Goal: Task Accomplishment & Management: Complete application form

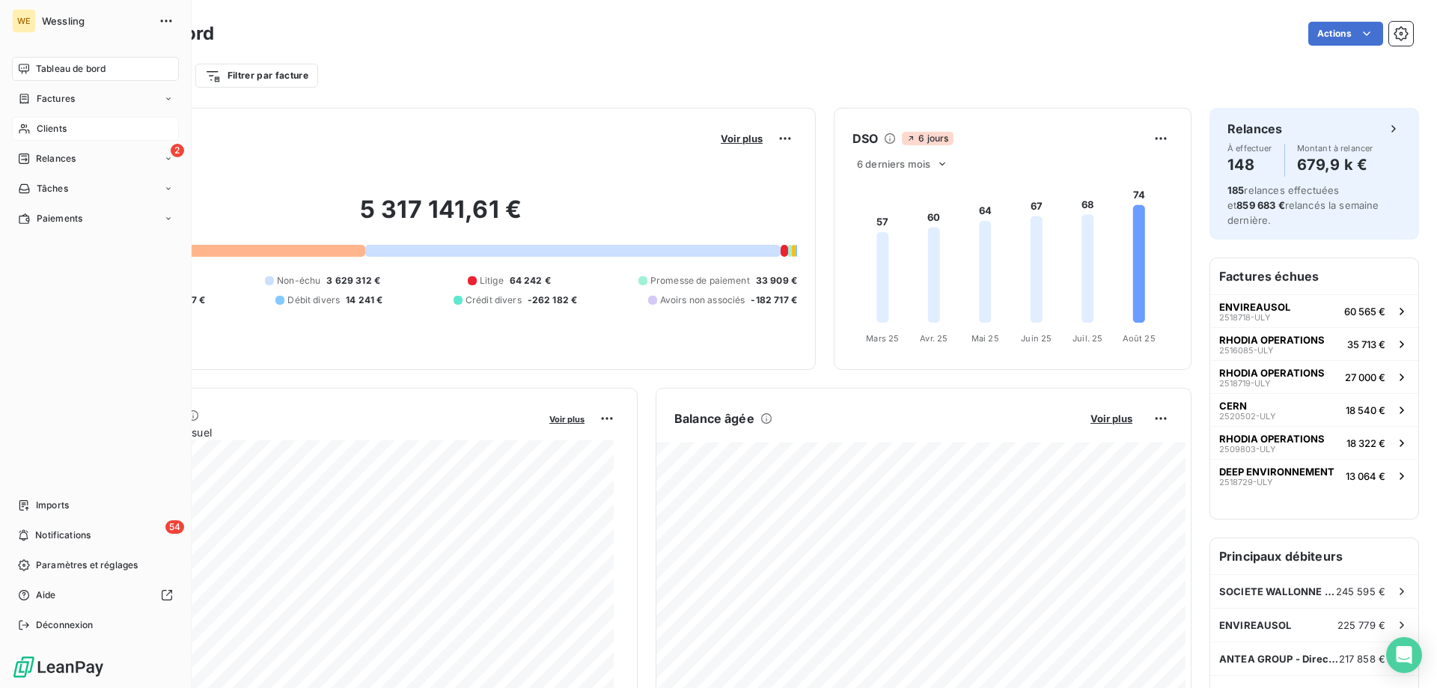
click at [51, 131] on span "Clients" at bounding box center [52, 128] width 30 height 13
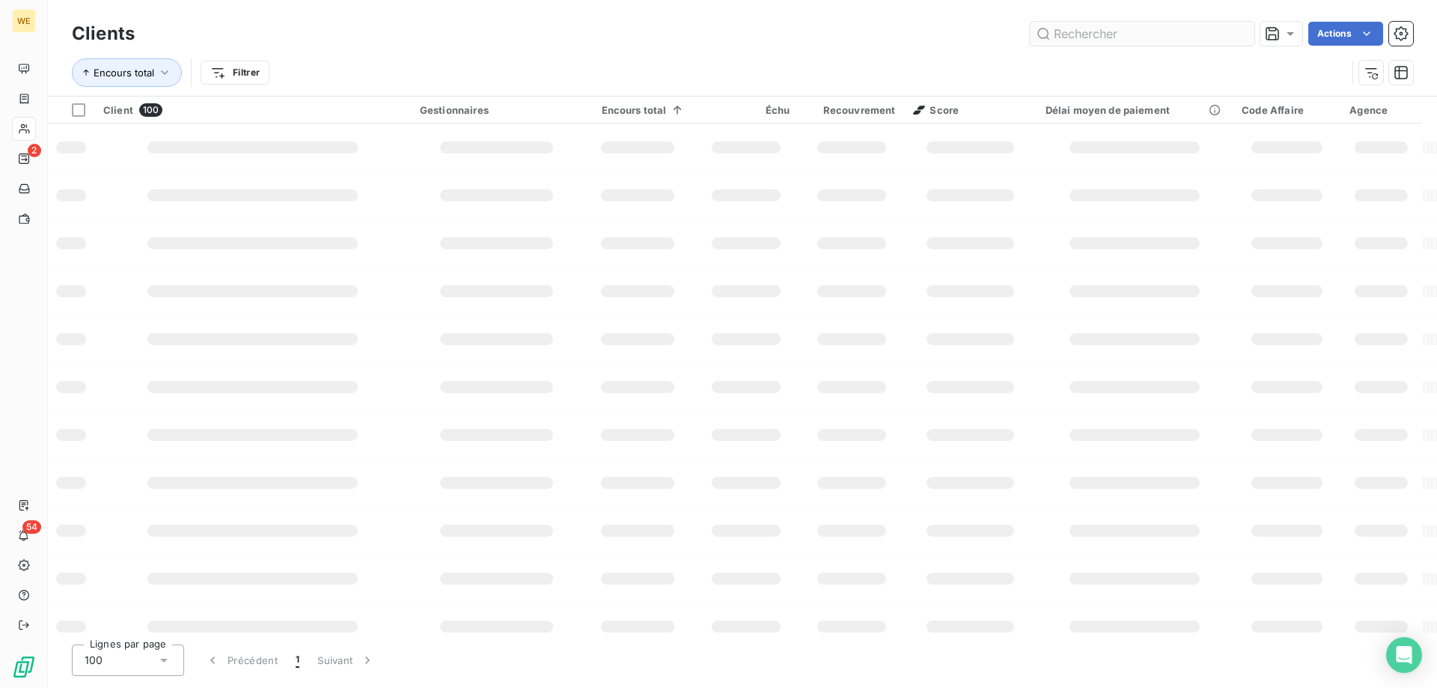
click at [1107, 30] on input "text" at bounding box center [1142, 34] width 224 height 24
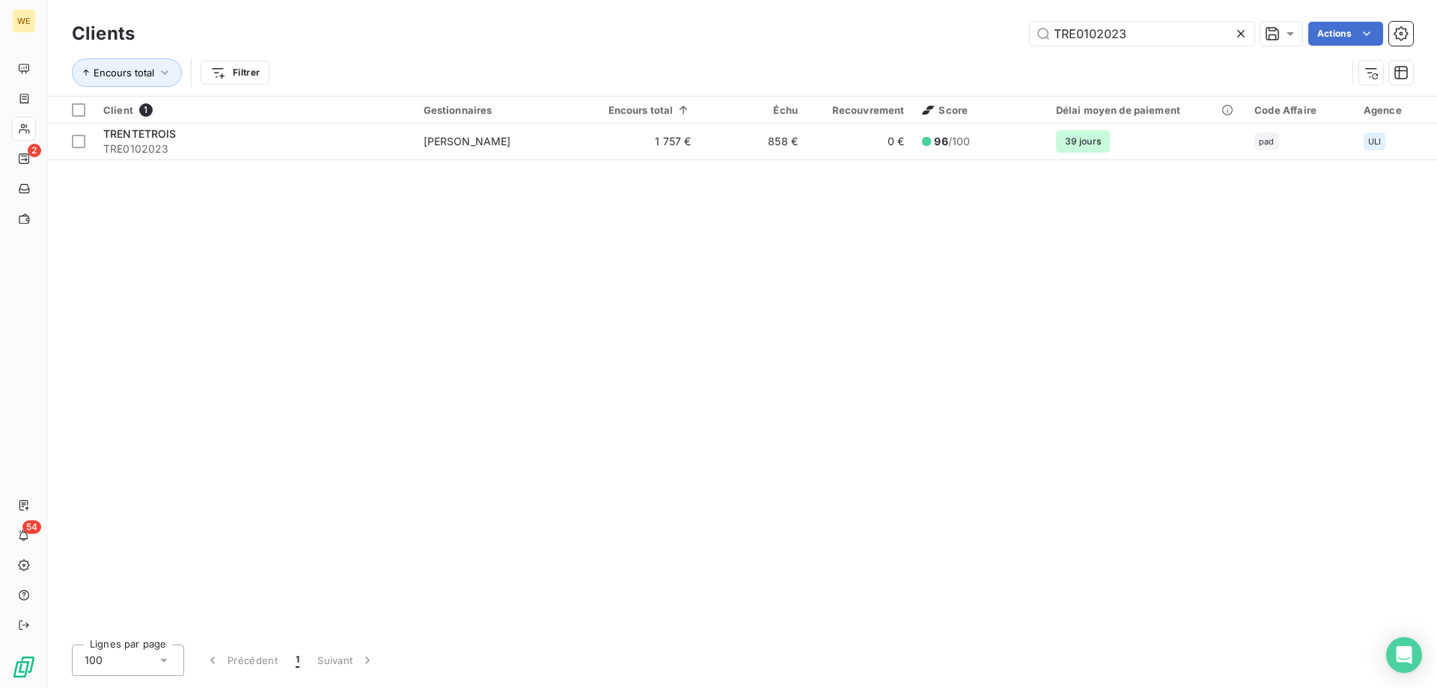
type input "TRE0102023"
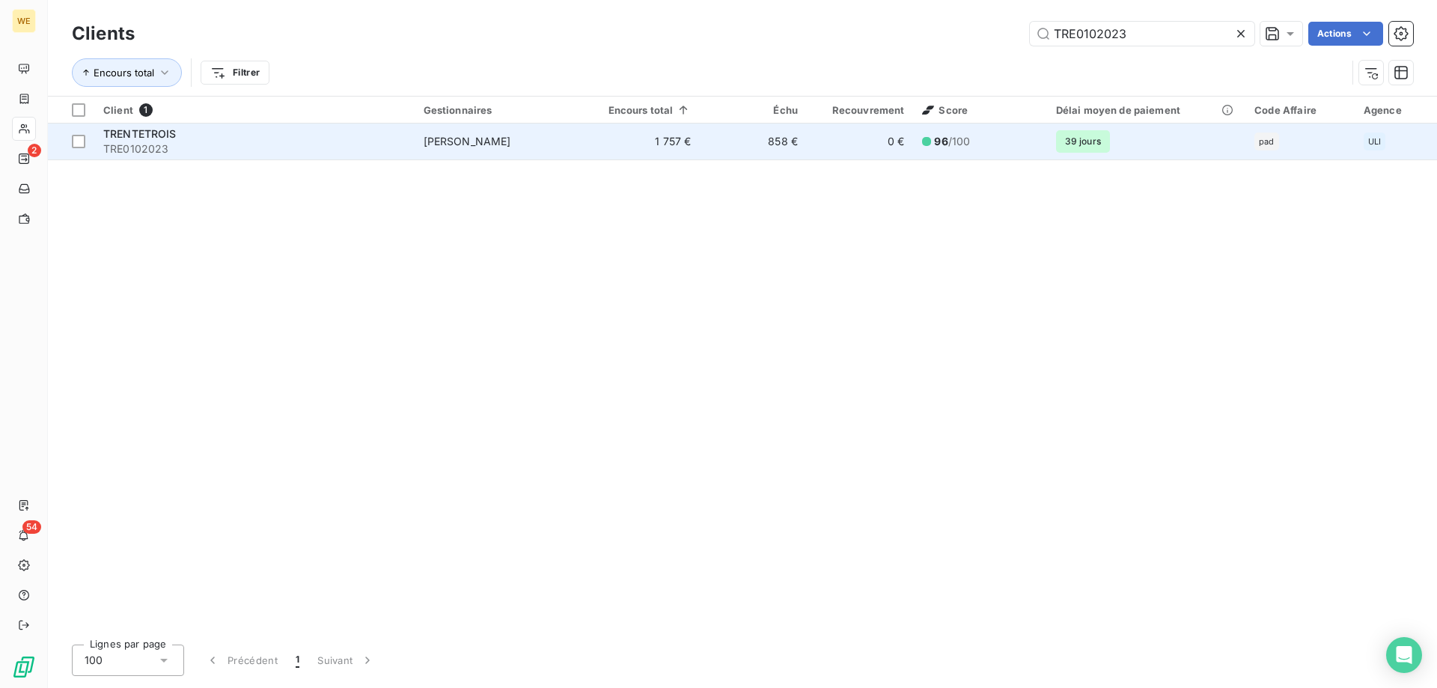
click at [153, 150] on span "TRE0102023" at bounding box center [254, 148] width 302 height 15
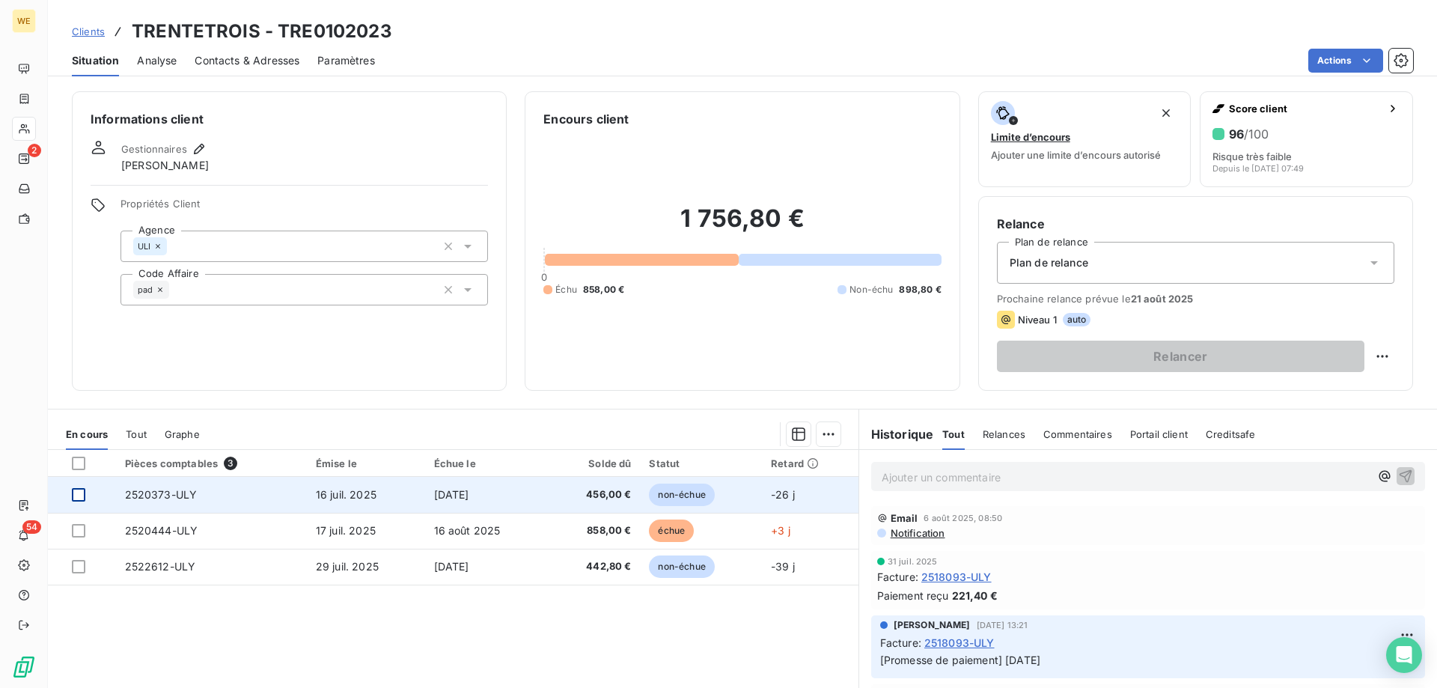
click at [81, 493] on div at bounding box center [78, 494] width 13 height 13
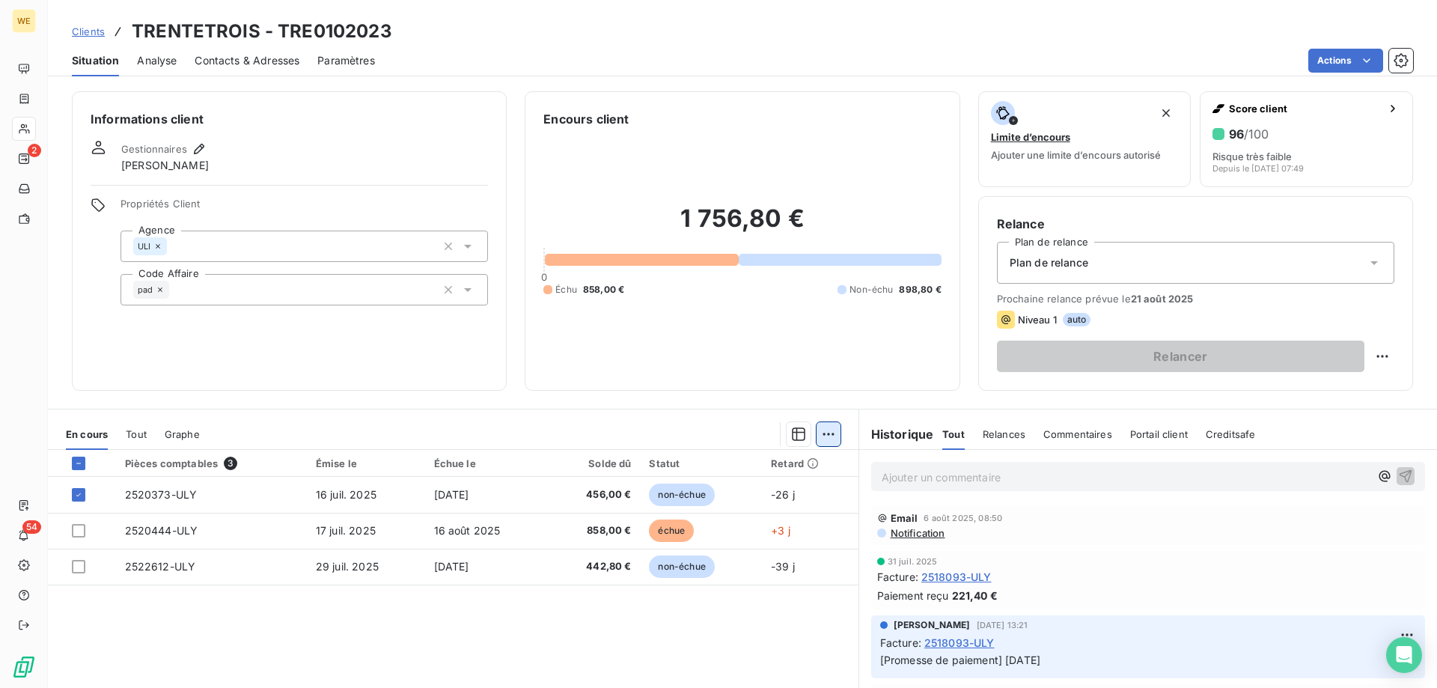
click at [818, 435] on html "WE 2 54 Clients TRENTETROIS - TRE0102023 Situation Analyse Contacts & Adresses …" at bounding box center [718, 344] width 1437 height 688
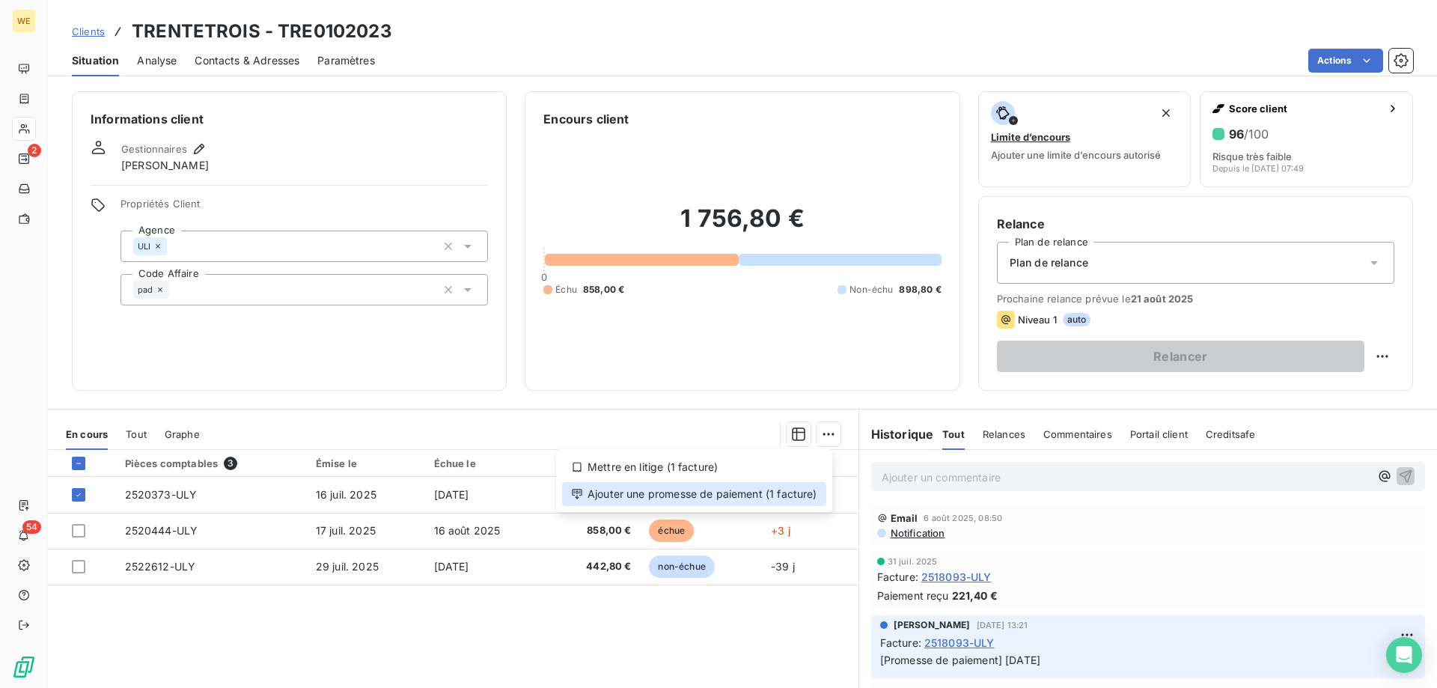
click at [736, 498] on div "Ajouter une promesse de paiement (1 facture)" at bounding box center [694, 494] width 264 height 24
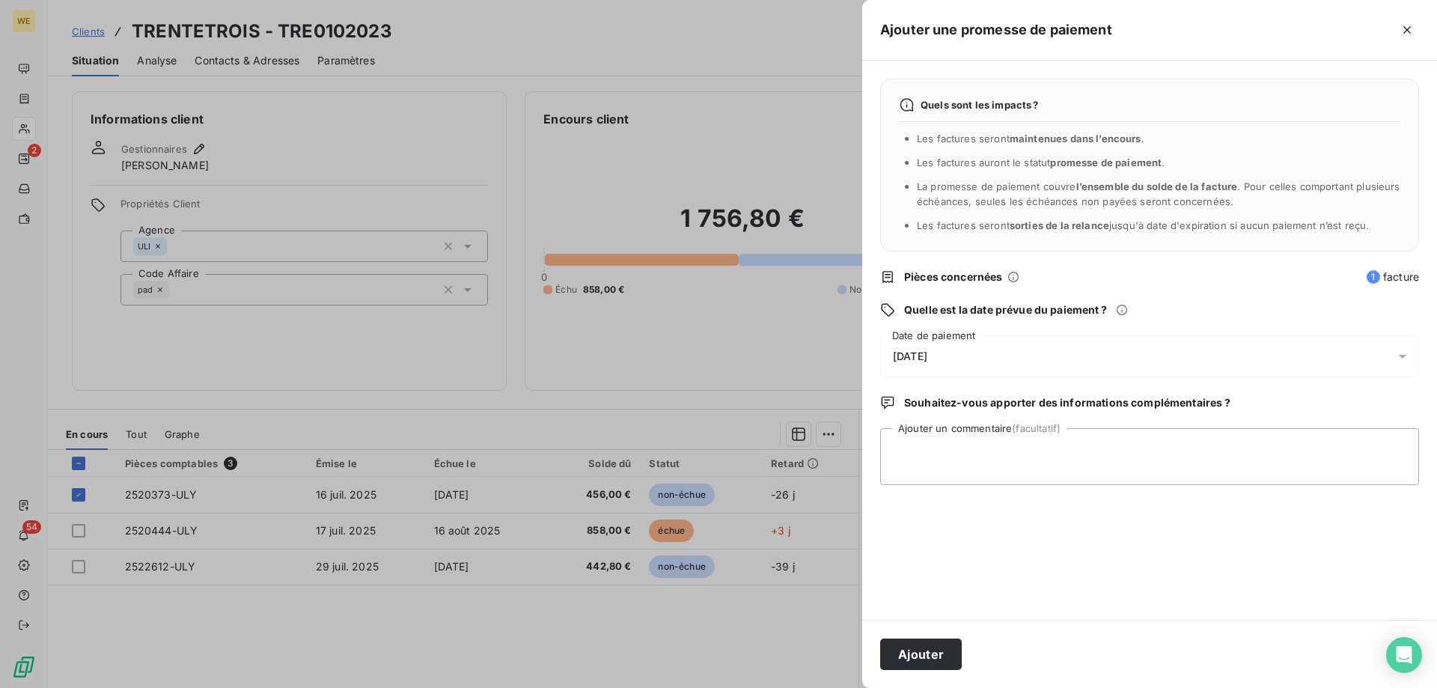
click at [927, 353] on span "[DATE]" at bounding box center [910, 356] width 34 height 12
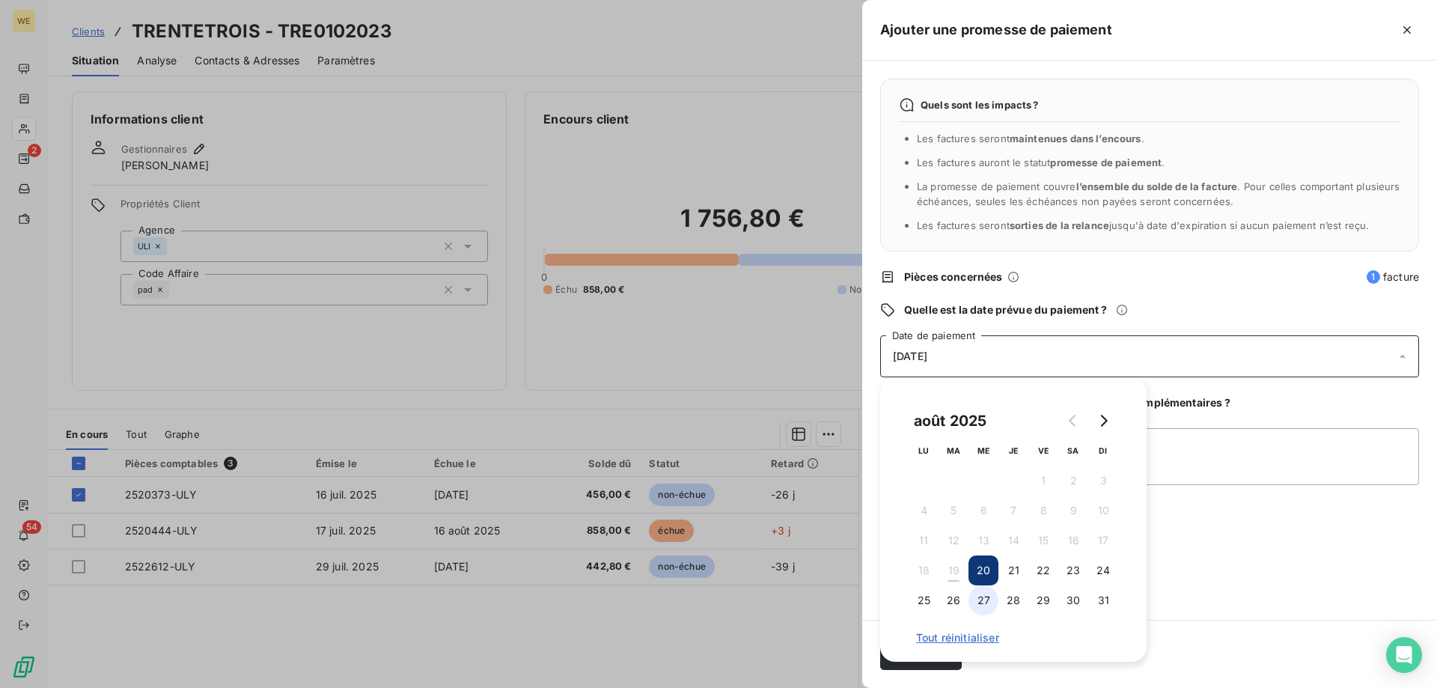
click at [986, 602] on button "27" at bounding box center [983, 600] width 30 height 30
click at [1247, 447] on textarea "Ajouter un commentaire (facultatif)" at bounding box center [1149, 456] width 539 height 57
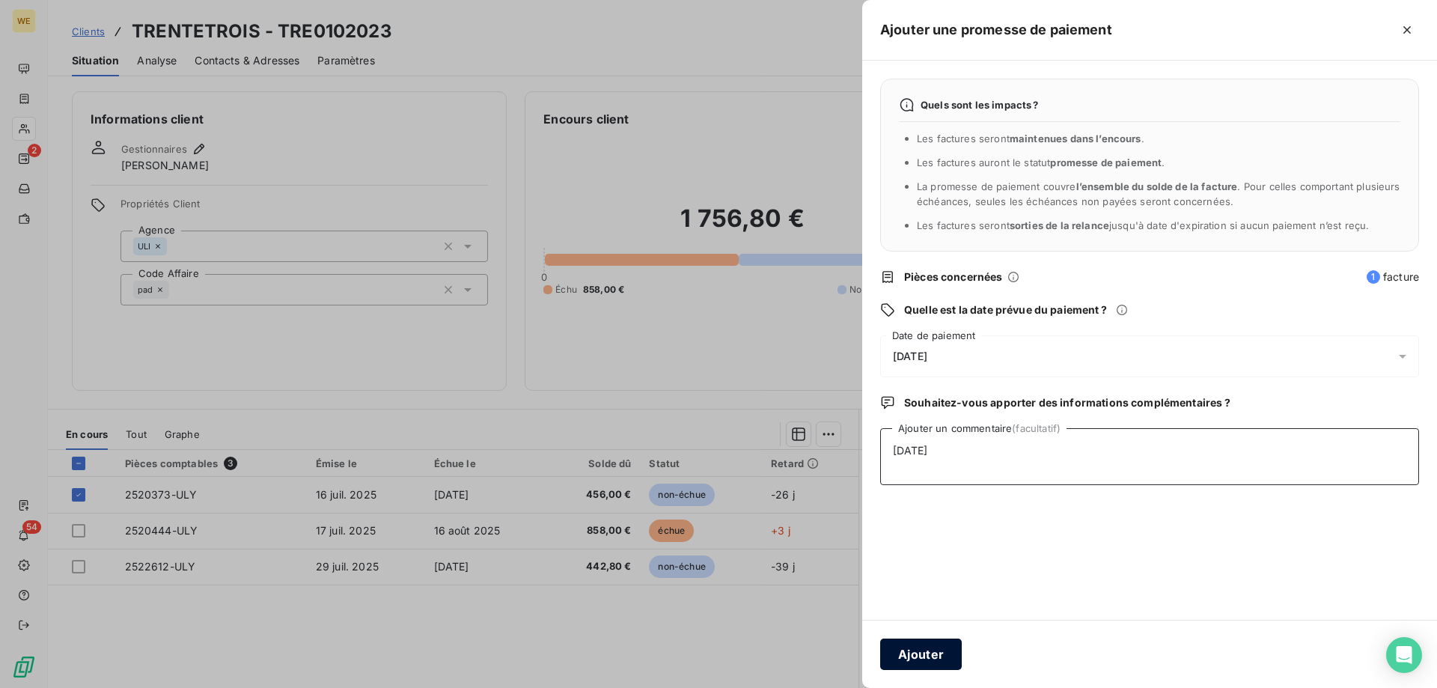
type textarea "[DATE]"
click at [897, 658] on button "Ajouter" at bounding box center [921, 653] width 82 height 31
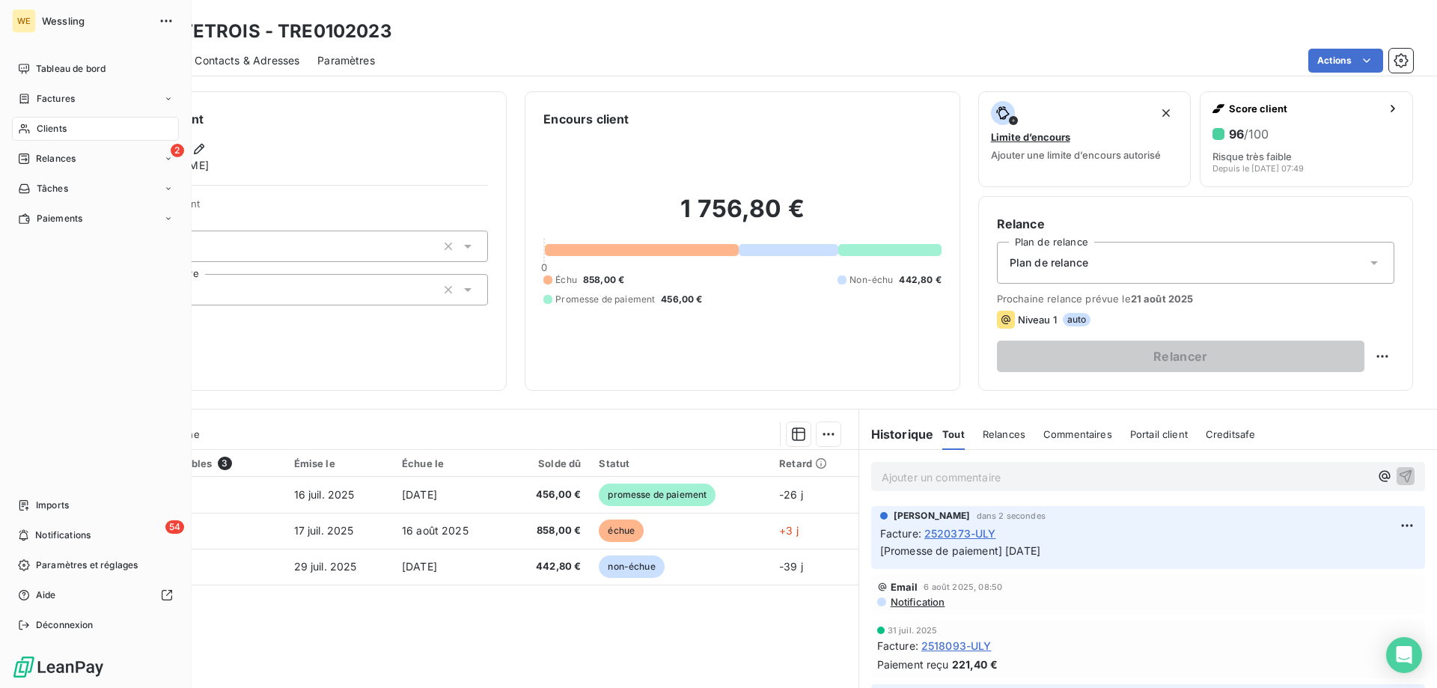
click at [79, 126] on div "Clients" at bounding box center [95, 129] width 167 height 24
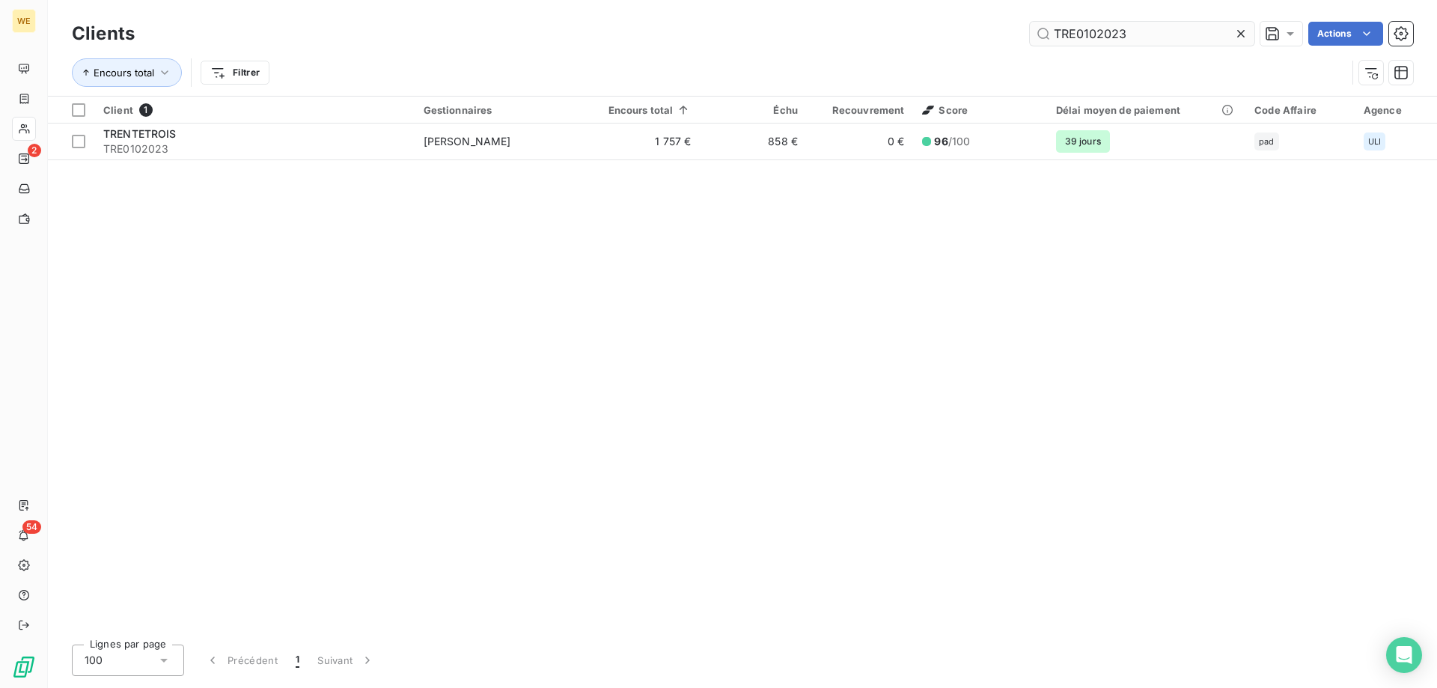
click at [1075, 37] on input "TRE0102023" at bounding box center [1142, 34] width 224 height 24
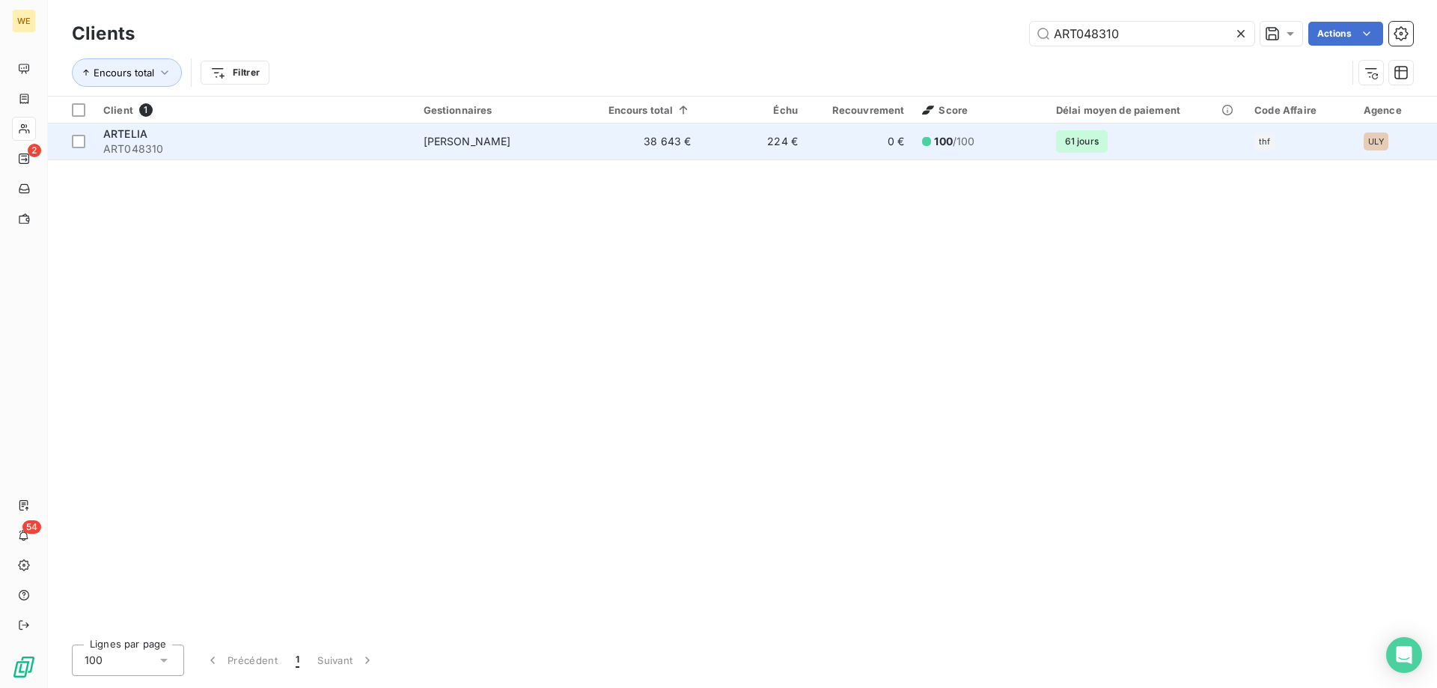
type input "ART048310"
click at [171, 140] on div "ARTELIA ART048310" at bounding box center [254, 141] width 302 height 30
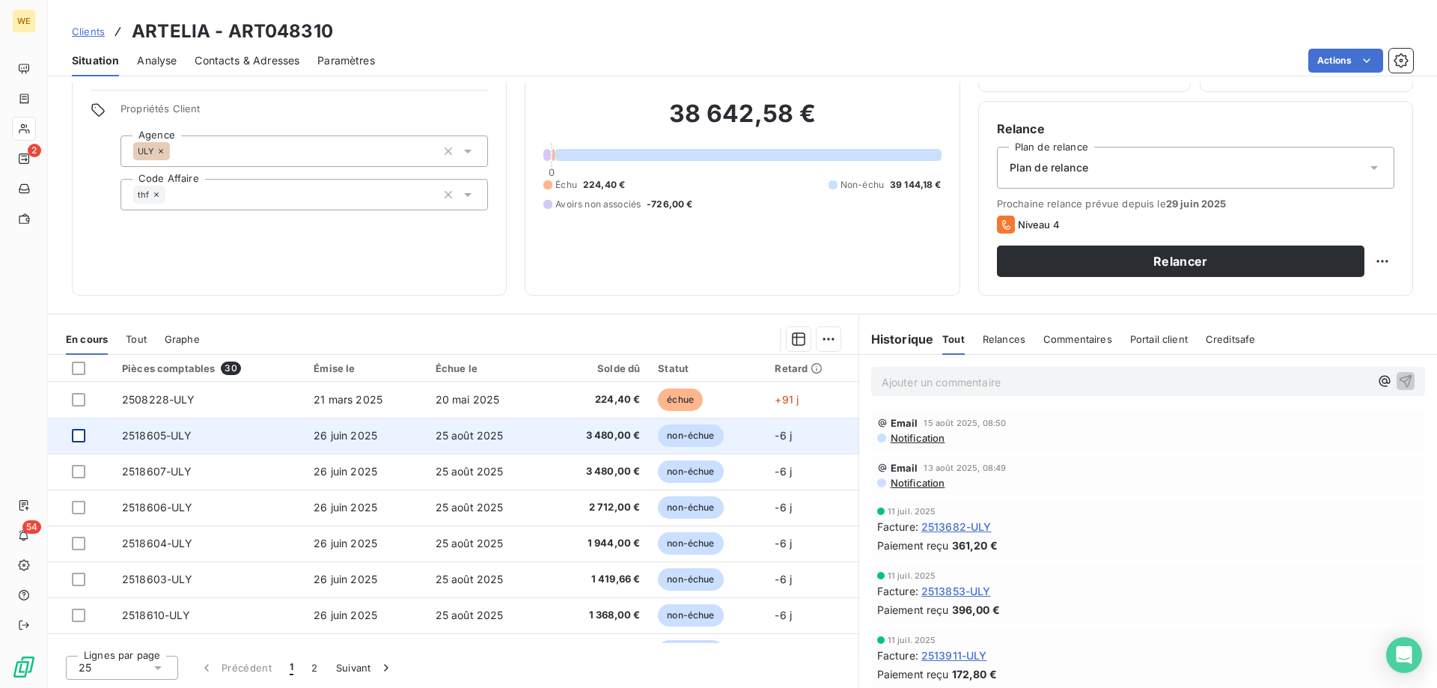
click at [82, 436] on div at bounding box center [78, 435] width 13 height 13
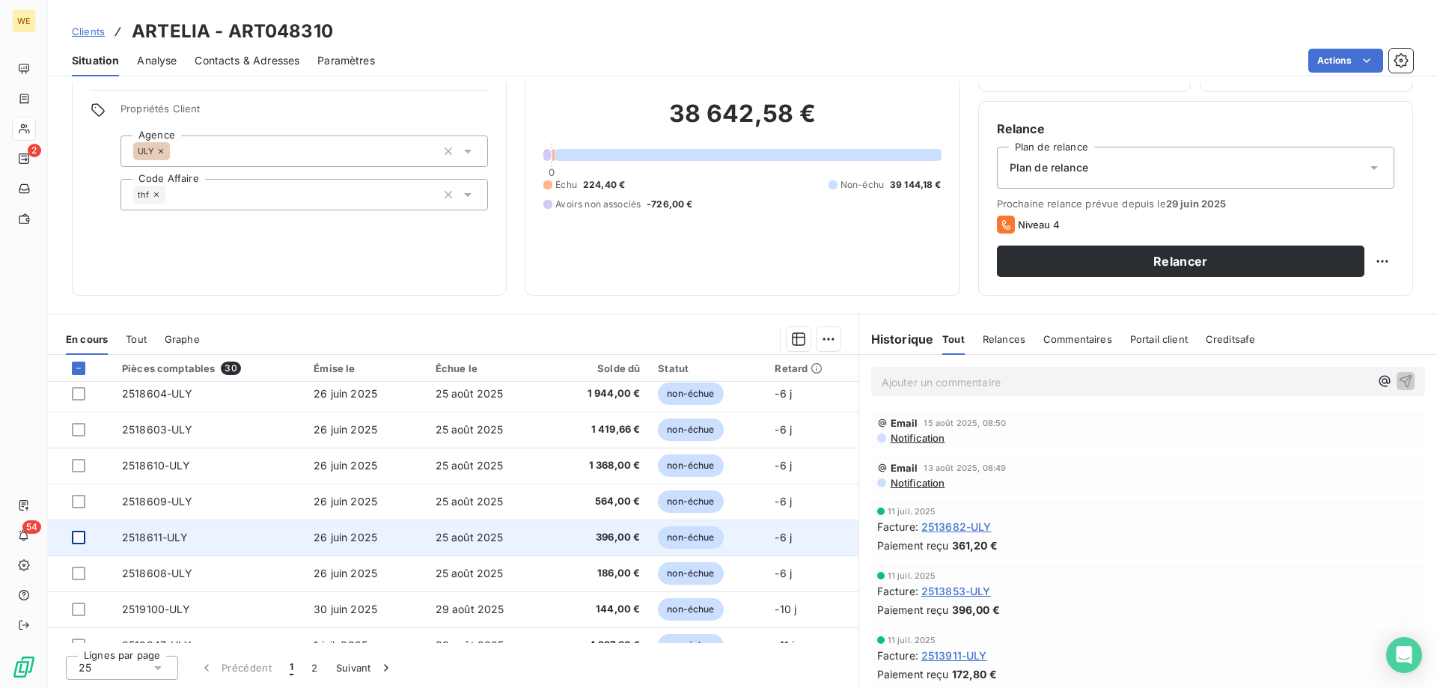
click at [82, 535] on div at bounding box center [78, 537] width 13 height 13
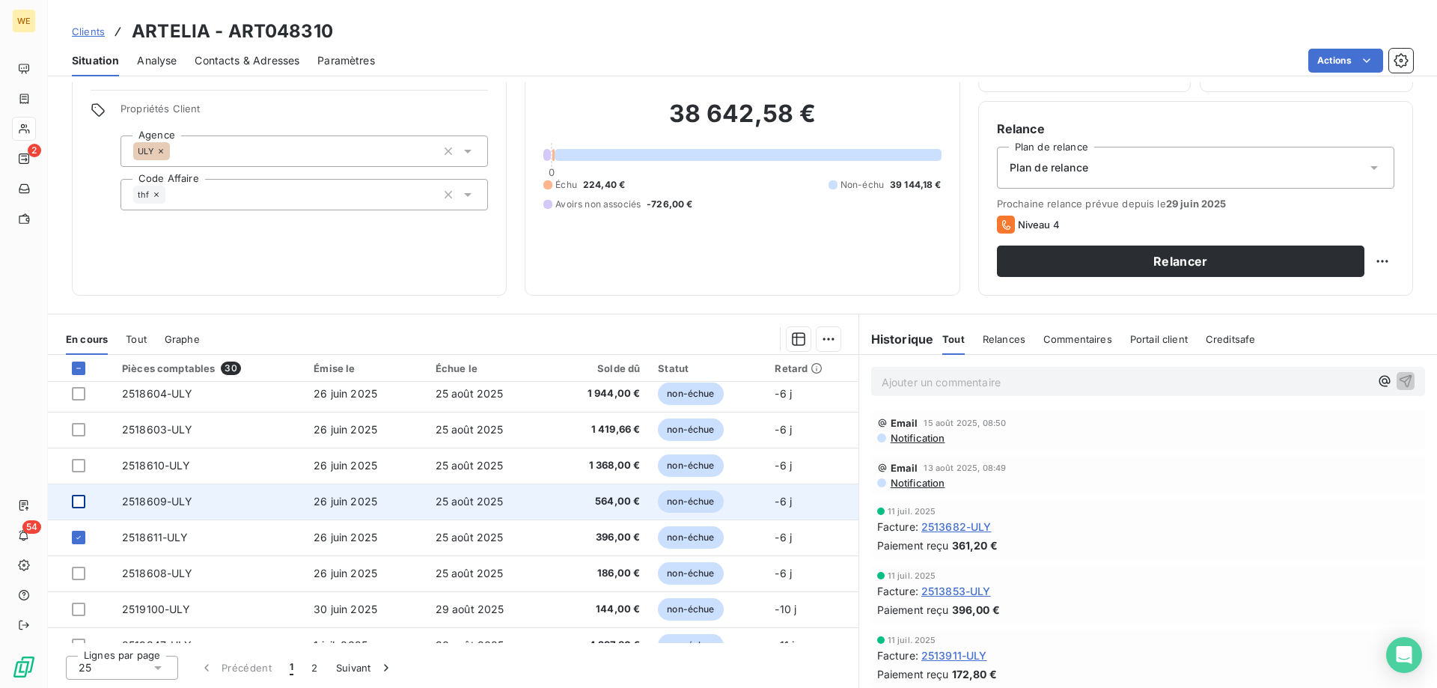
click at [79, 504] on div at bounding box center [78, 501] width 13 height 13
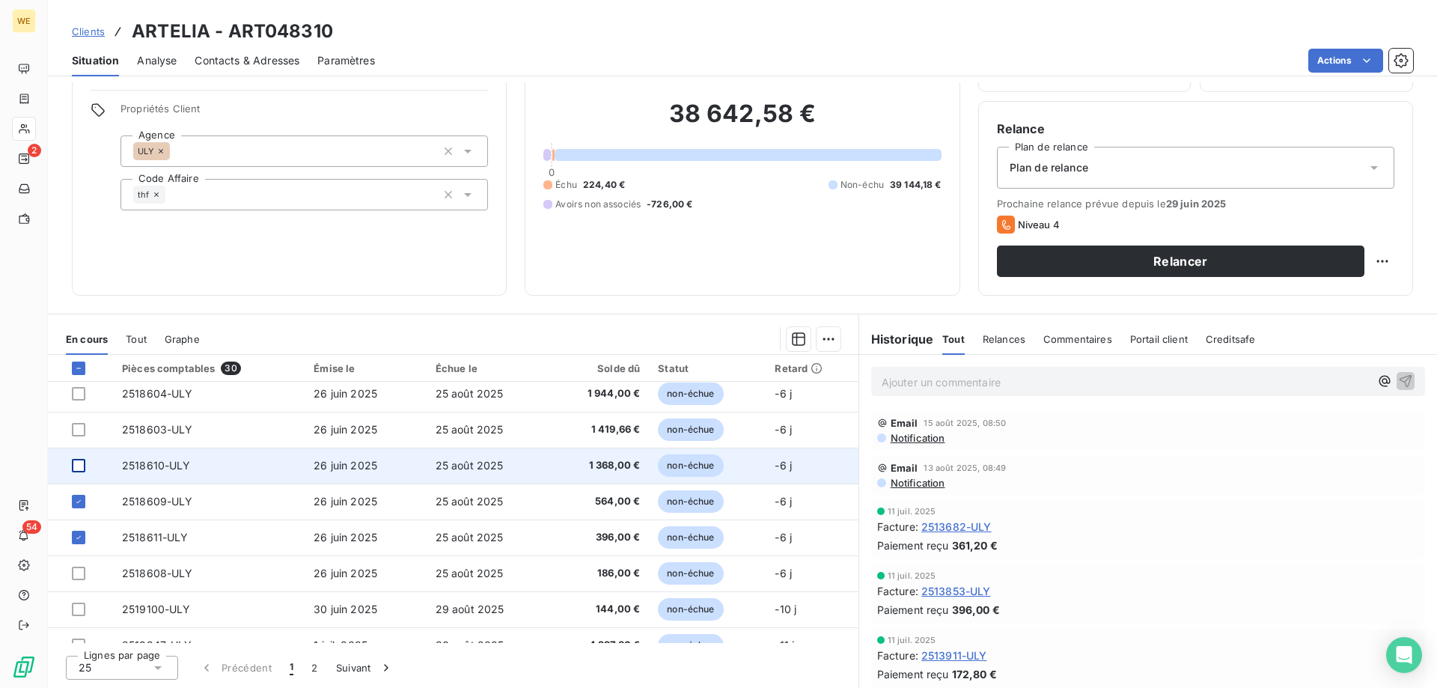
click at [78, 469] on div at bounding box center [78, 465] width 13 height 13
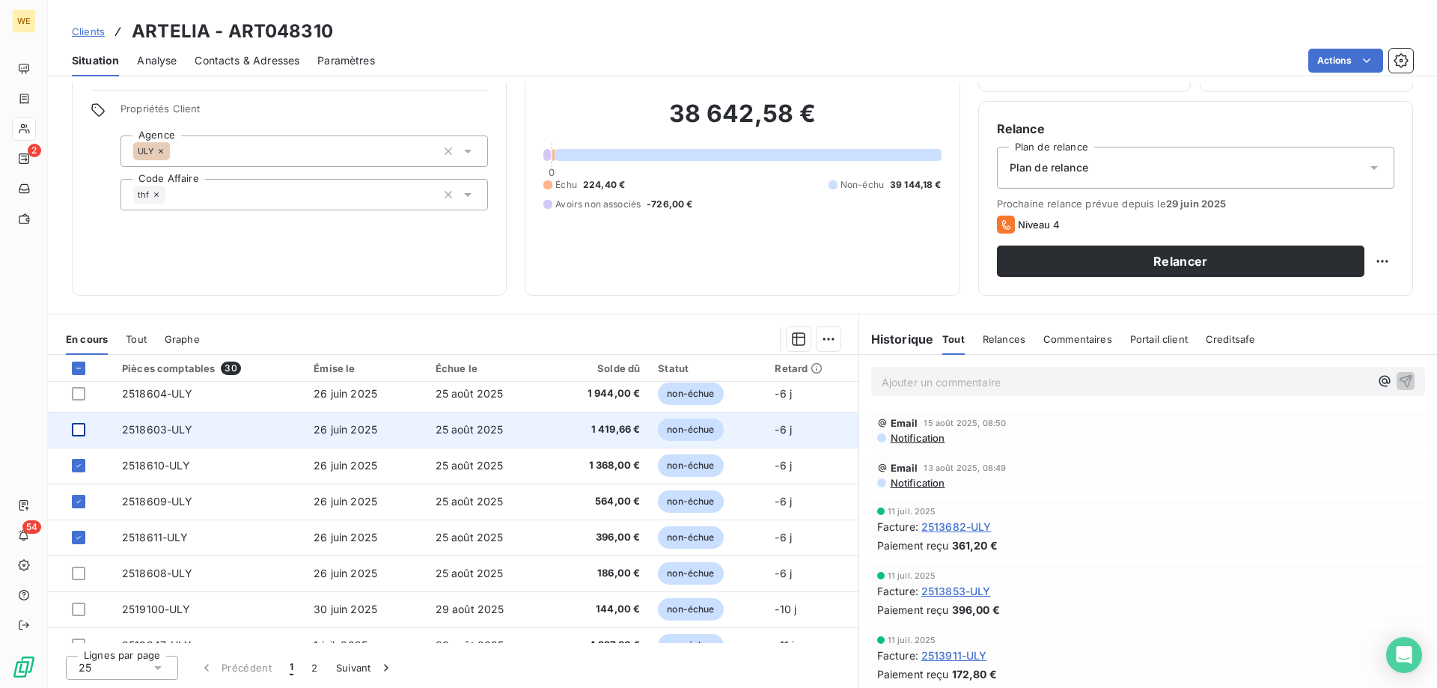
click at [73, 427] on div at bounding box center [78, 429] width 13 height 13
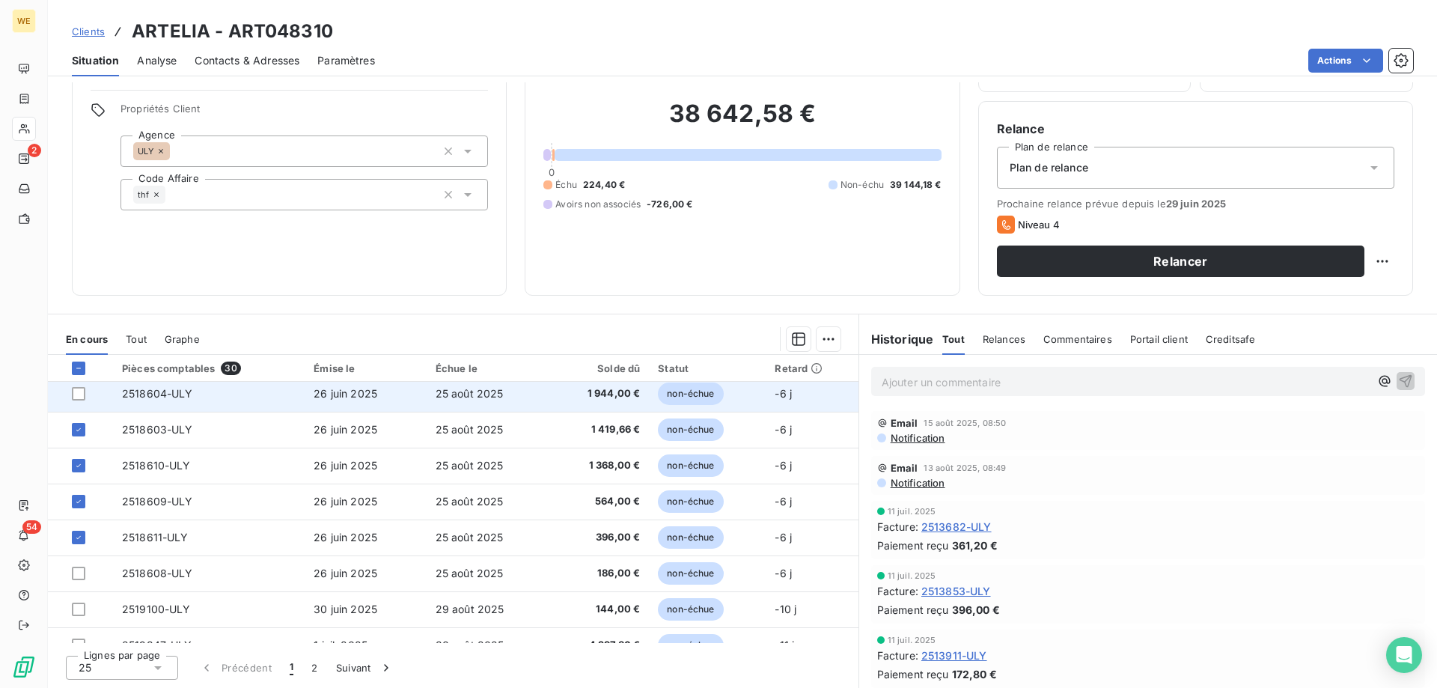
drag, startPoint x: 78, startPoint y: 400, endPoint x: 84, endPoint y: 406, distance: 8.5
click at [79, 400] on div at bounding box center [78, 393] width 13 height 13
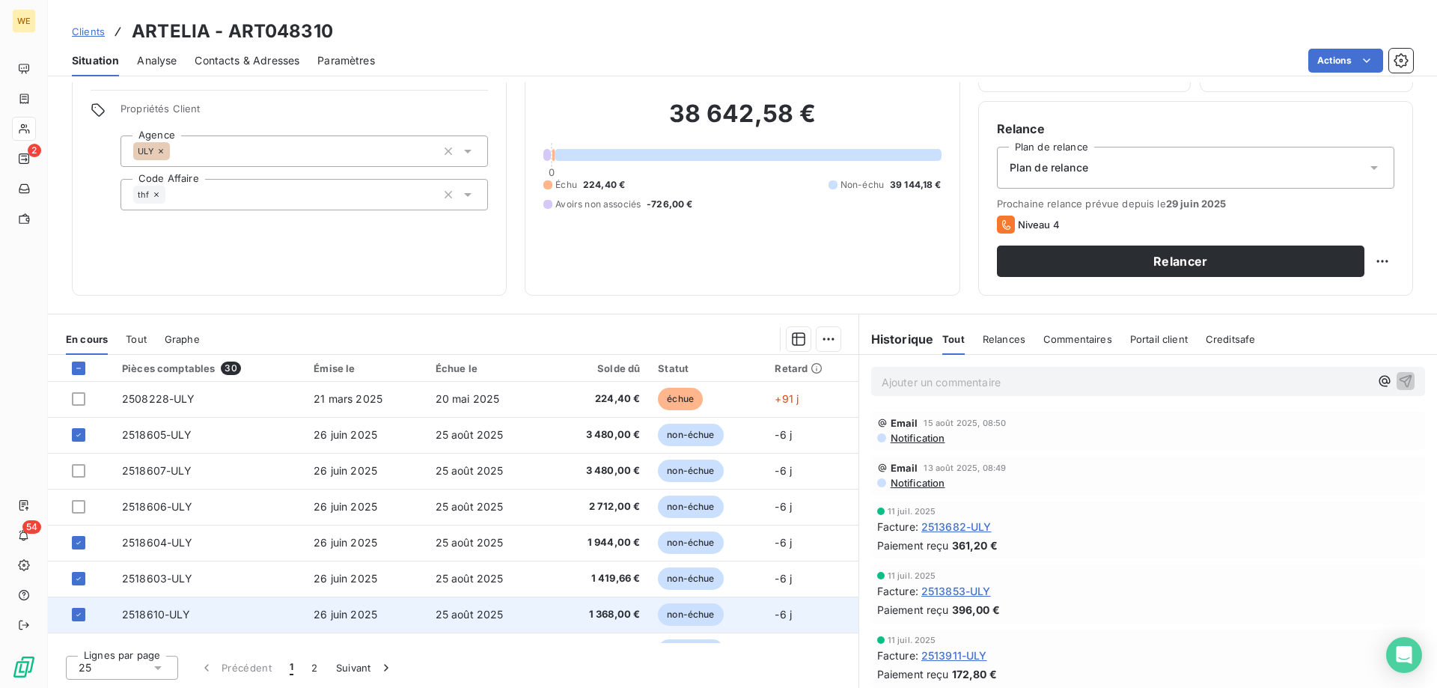
scroll to position [0, 0]
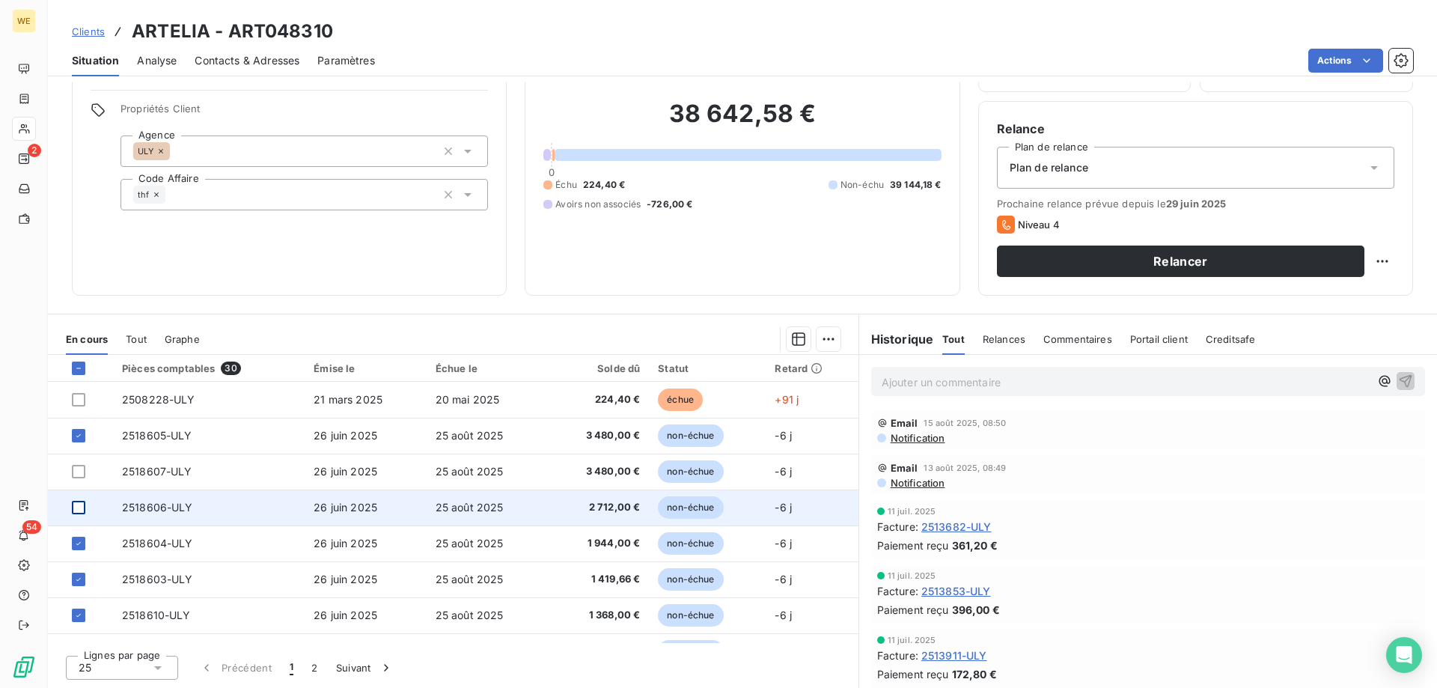
click at [81, 511] on div at bounding box center [78, 507] width 13 height 13
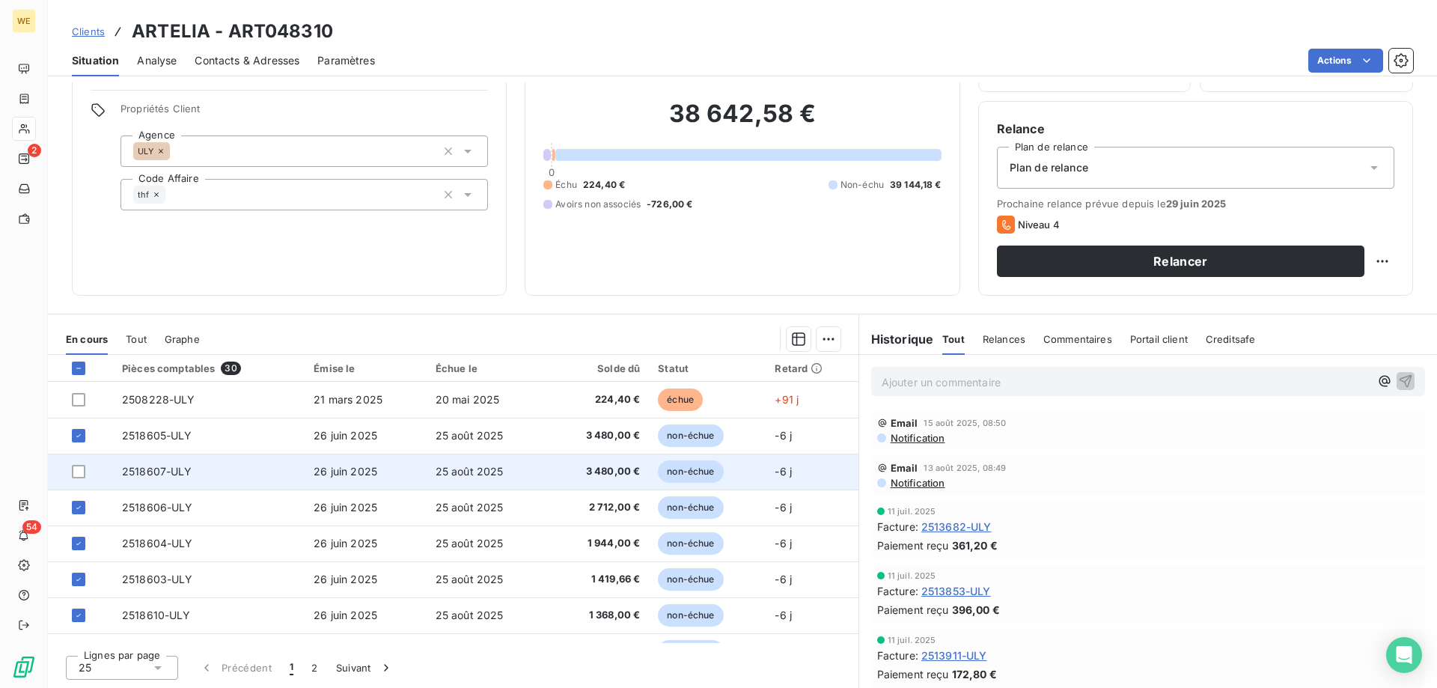
drag, startPoint x: 75, startPoint y: 475, endPoint x: 162, endPoint y: 488, distance: 88.5
click at [76, 475] on div at bounding box center [78, 471] width 13 height 13
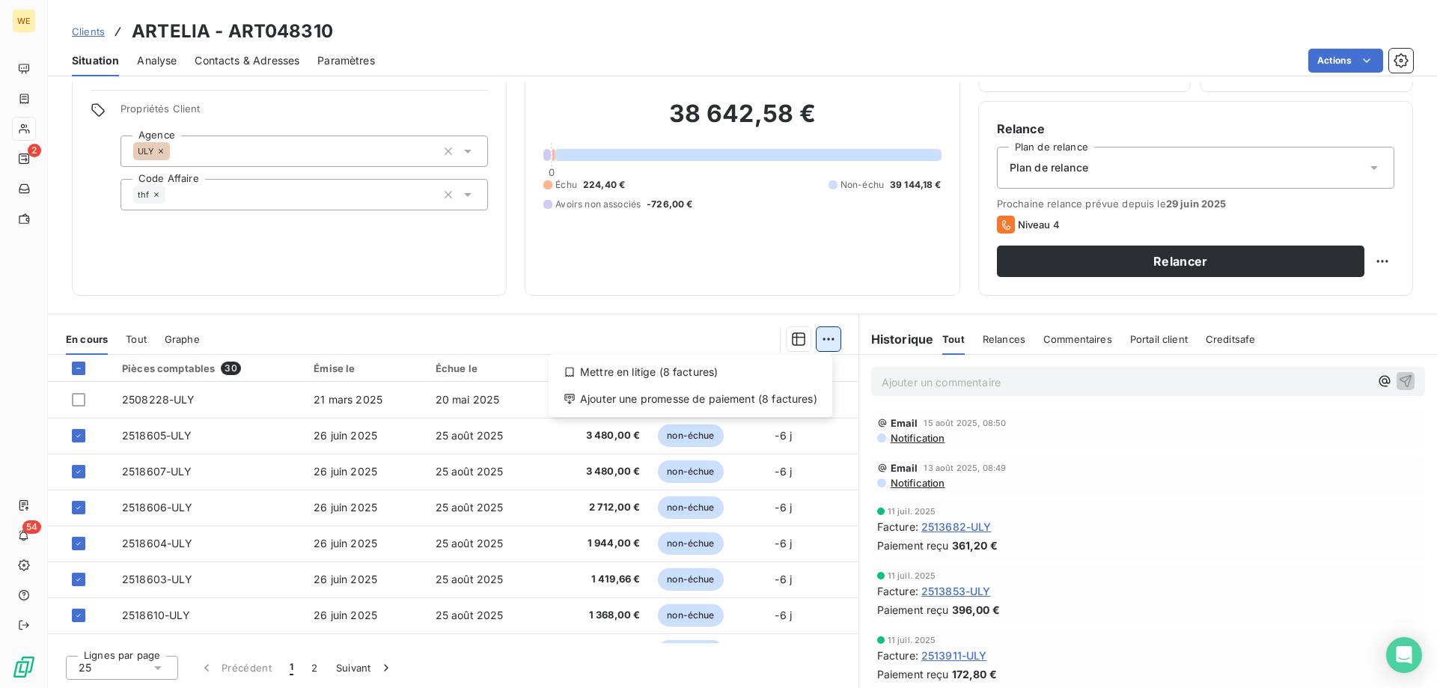
click at [823, 343] on html "WE 2 54 Clients ARTELIA - ART048310 Situation Analyse Contacts & Adresses Param…" at bounding box center [718, 344] width 1437 height 688
click at [760, 406] on div "Ajouter une promesse de paiement (8 factures)" at bounding box center [691, 399] width 272 height 24
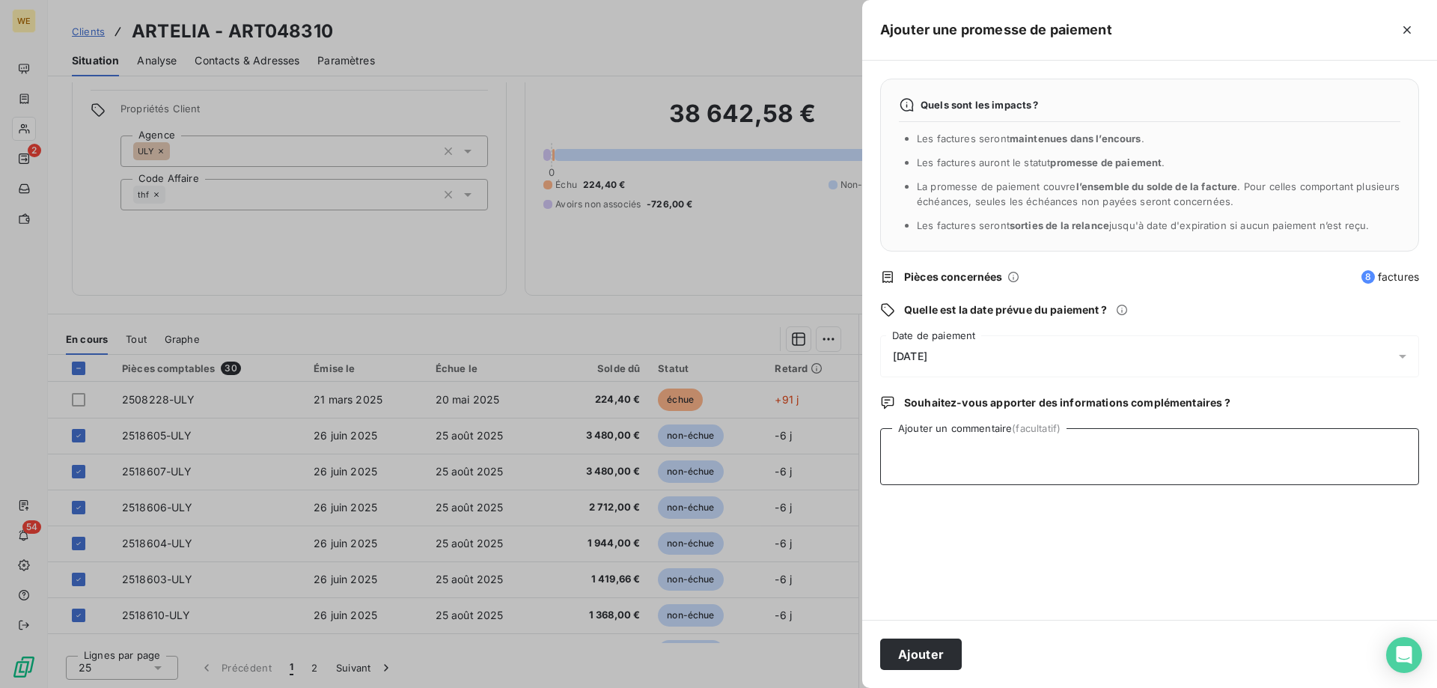
click at [928, 448] on textarea "Ajouter un commentaire (facultatif)" at bounding box center [1149, 456] width 539 height 57
type textarea "[DATE]"
click at [927, 350] on span "[DATE]" at bounding box center [910, 356] width 34 height 12
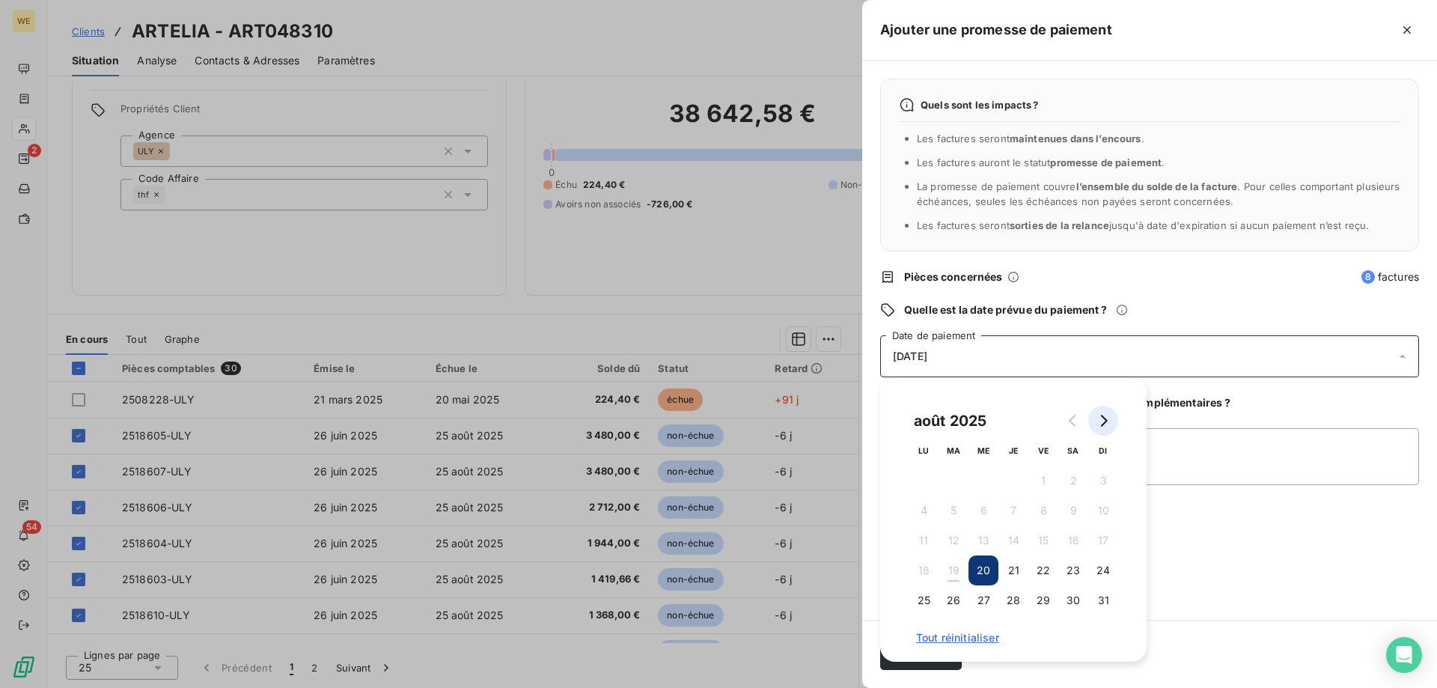
click at [1101, 424] on icon "Go to next month" at bounding box center [1103, 421] width 12 height 12
click at [1020, 480] on button "4" at bounding box center [1013, 480] width 30 height 30
click at [1215, 419] on div "Quels sont les impacts ? Les factures seront maintenues dans l’encours . Les fa…" at bounding box center [1149, 340] width 575 height 559
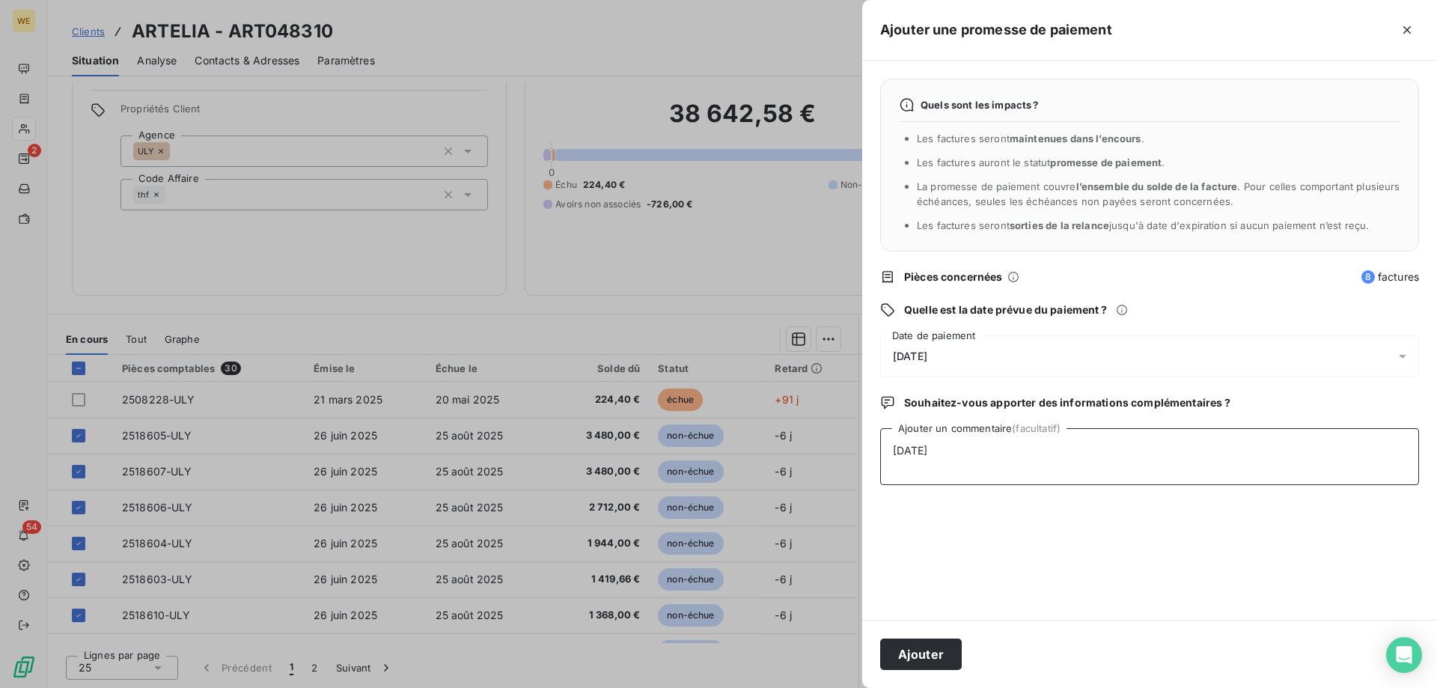
click at [1190, 462] on textarea "[DATE]" at bounding box center [1149, 456] width 539 height 57
click at [907, 648] on button "Ajouter" at bounding box center [921, 653] width 82 height 31
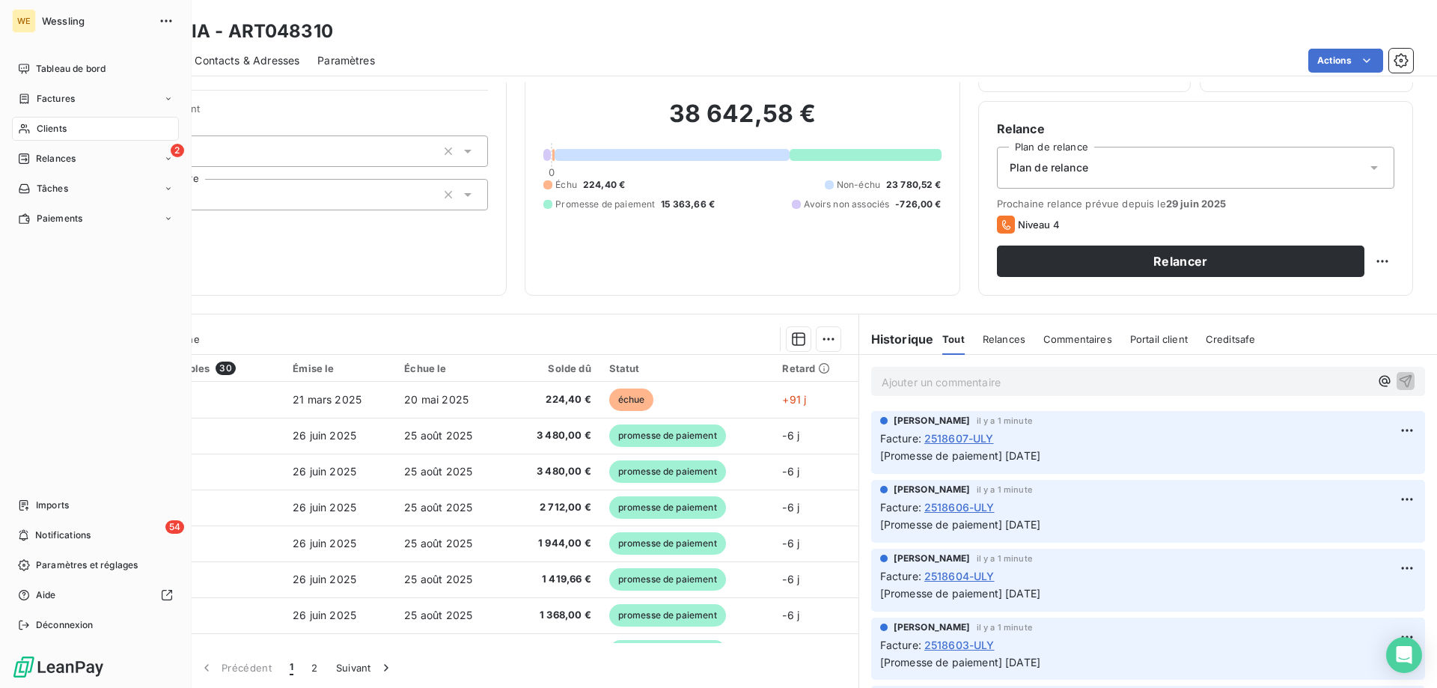
drag, startPoint x: 45, startPoint y: 126, endPoint x: 90, endPoint y: 133, distance: 45.4
click at [46, 126] on span "Clients" at bounding box center [52, 128] width 30 height 13
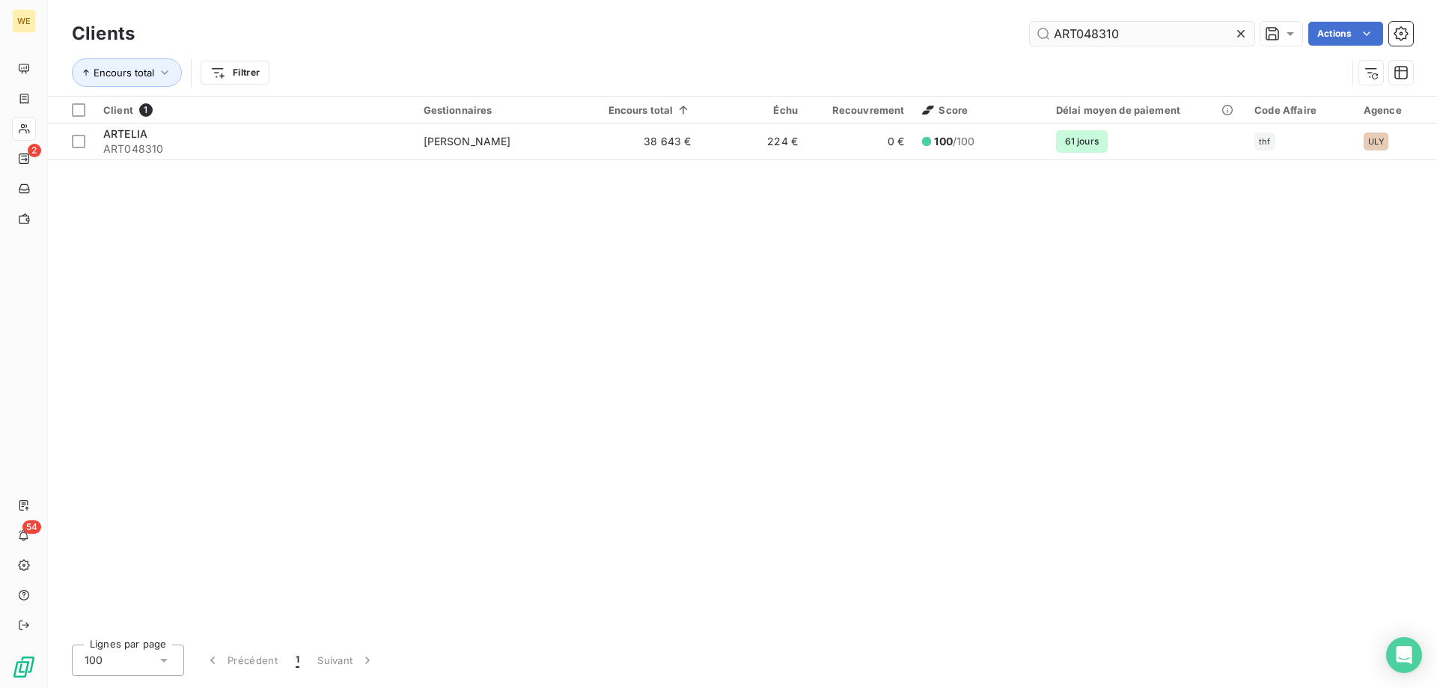
click at [1065, 31] on input "ART048310" at bounding box center [1142, 34] width 224 height 24
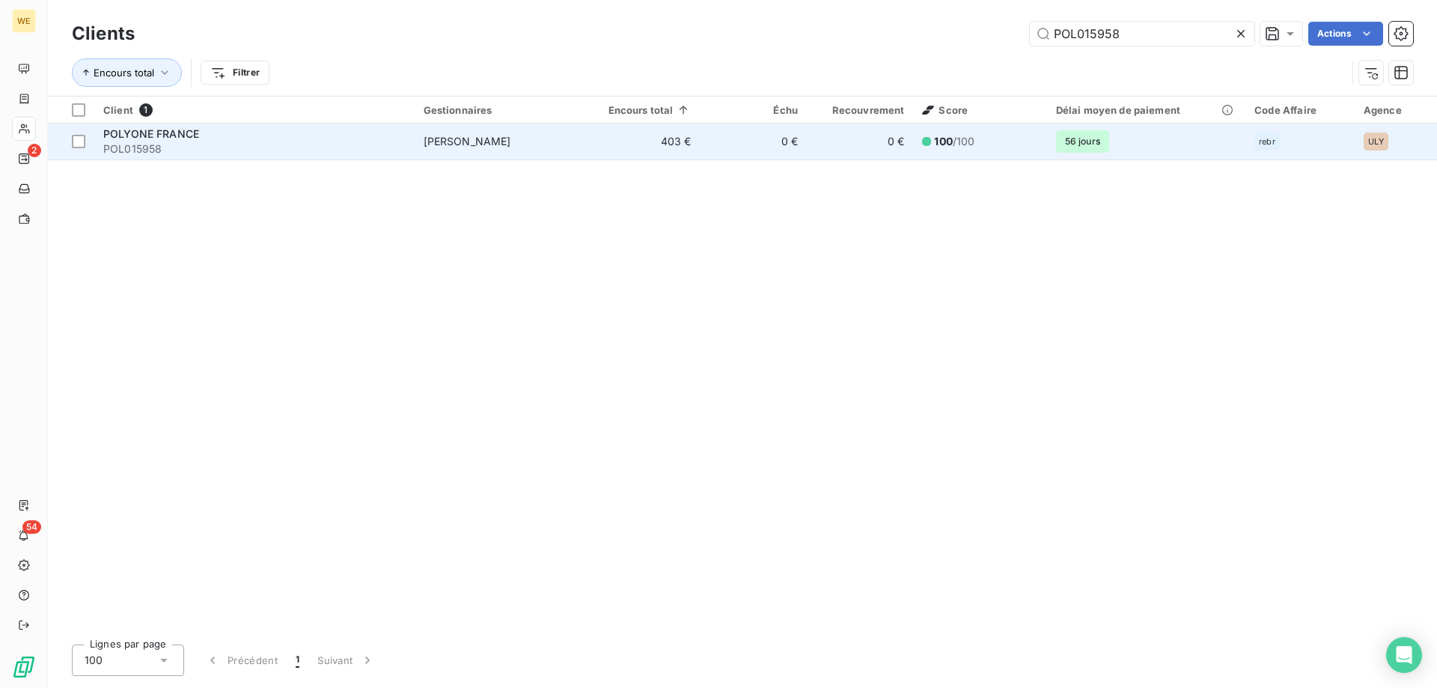
type input "POL015958"
click at [195, 146] on span "POL015958" at bounding box center [254, 148] width 302 height 15
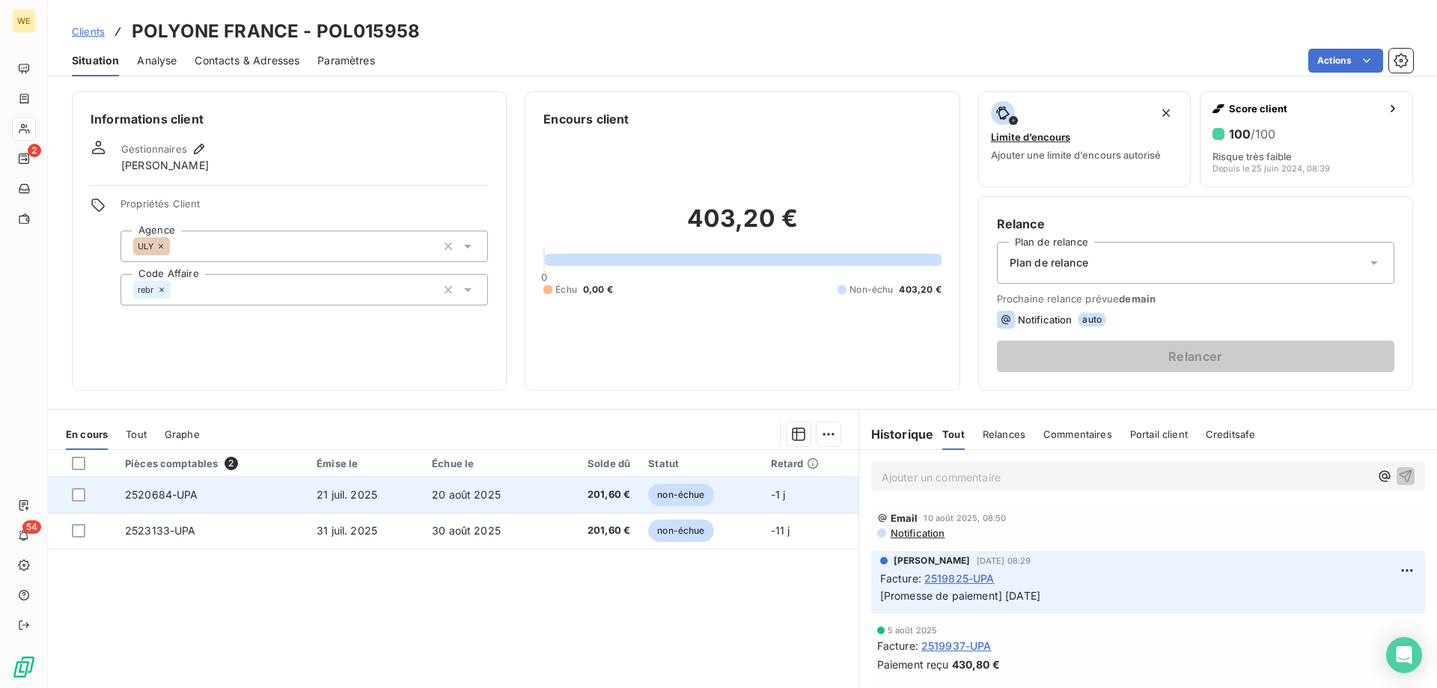
drag, startPoint x: 76, startPoint y: 496, endPoint x: 89, endPoint y: 497, distance: 12.7
click at [77, 496] on div at bounding box center [78, 494] width 13 height 13
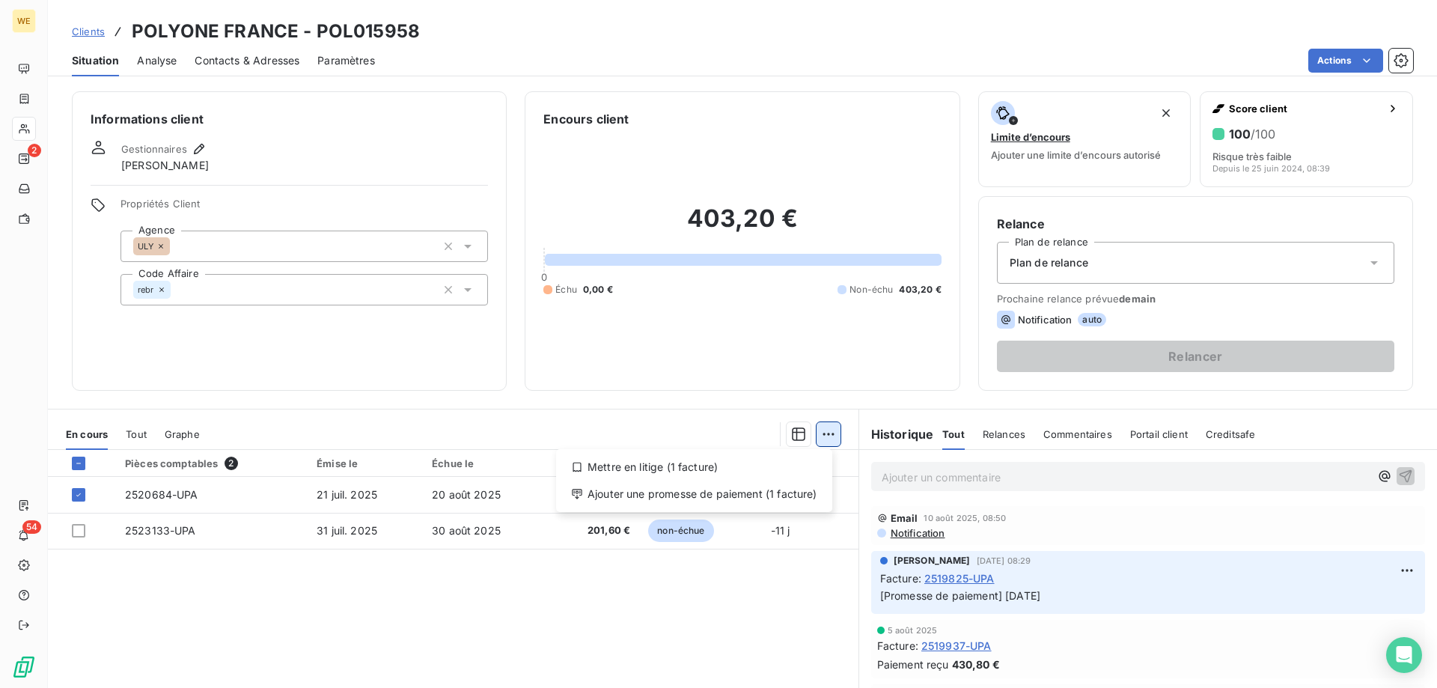
click at [829, 436] on html "WE 2 54 Clients POLYONE [GEOGRAPHIC_DATA] - POL015958 Situation Analyse Contact…" at bounding box center [718, 344] width 1437 height 688
click at [816, 500] on div "Ajouter une promesse de paiement (1 facture)" at bounding box center [694, 494] width 264 height 24
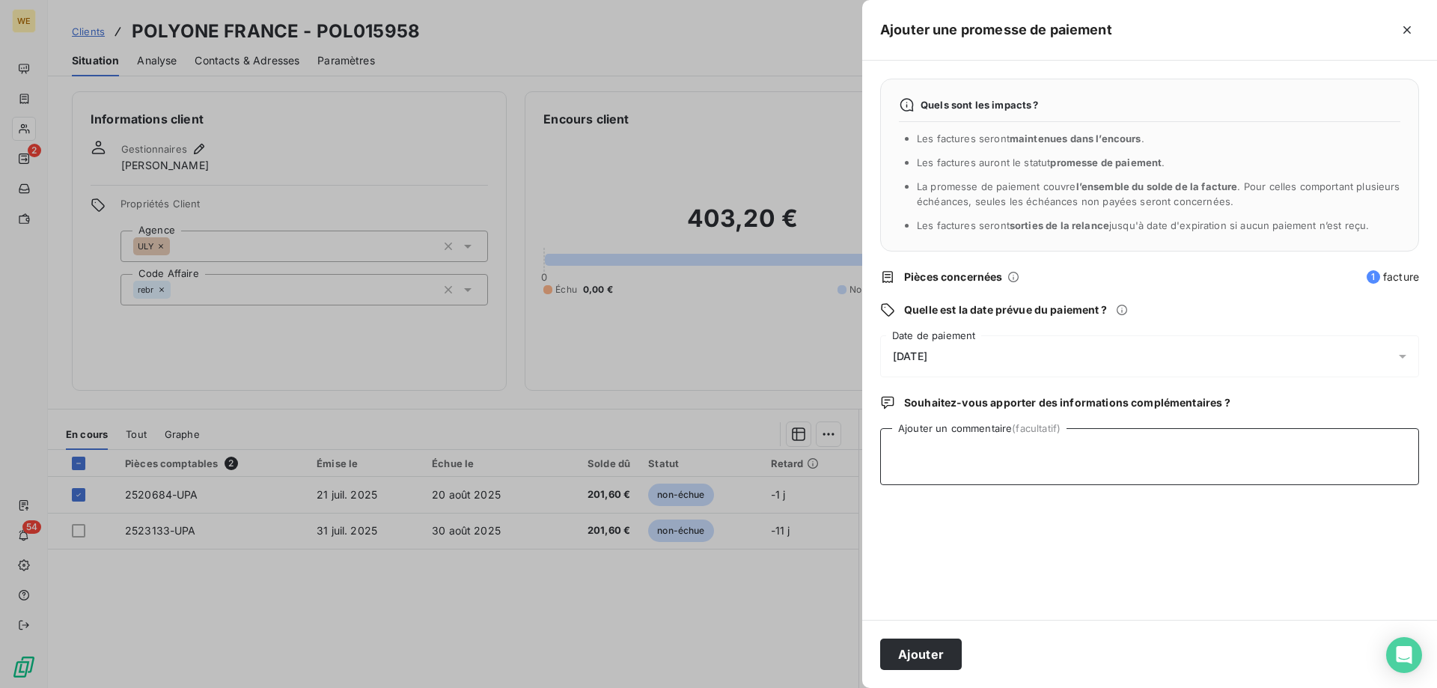
click at [976, 462] on textarea "Ajouter un commentaire (facultatif)" at bounding box center [1149, 456] width 539 height 57
click at [953, 465] on textarea "Ajouter un commentaire (facultatif)" at bounding box center [1149, 456] width 539 height 57
type textarea "[DATE]"
click at [927, 352] on span "[DATE]" at bounding box center [910, 356] width 34 height 12
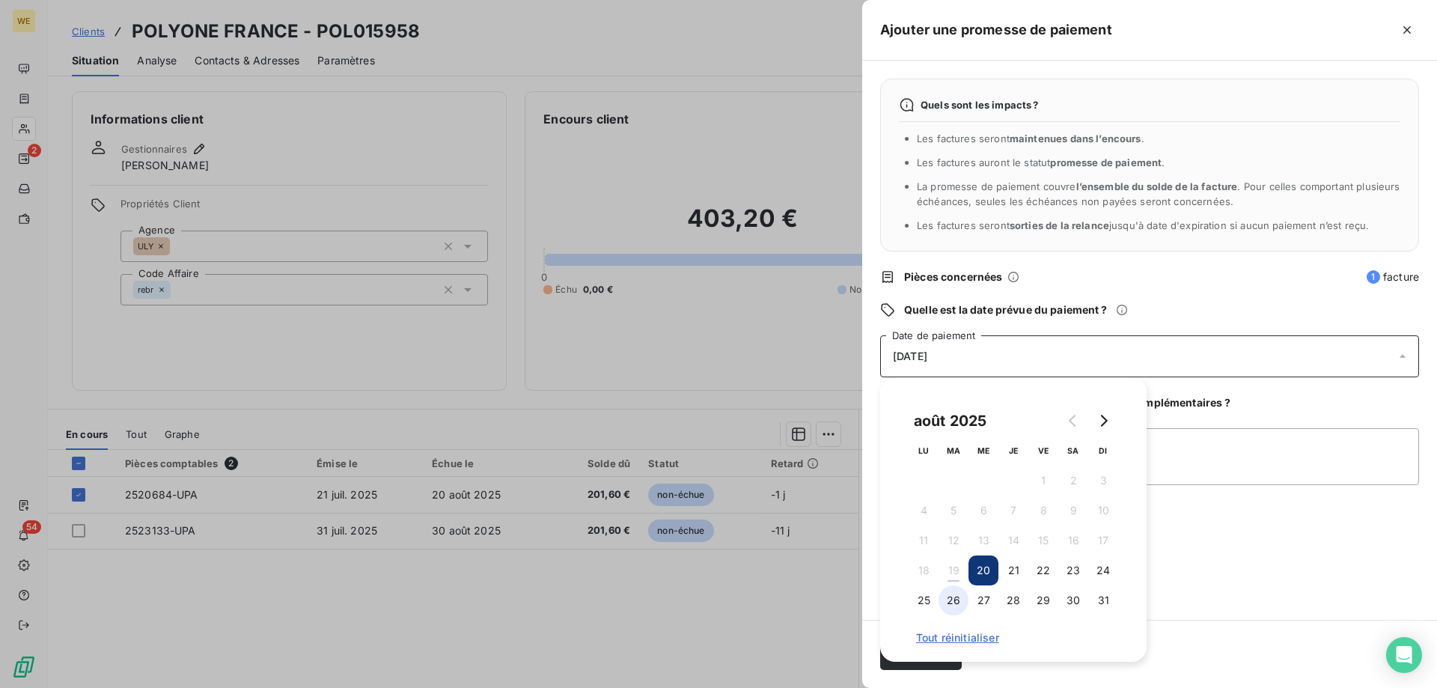
click at [959, 602] on button "26" at bounding box center [953, 600] width 30 height 30
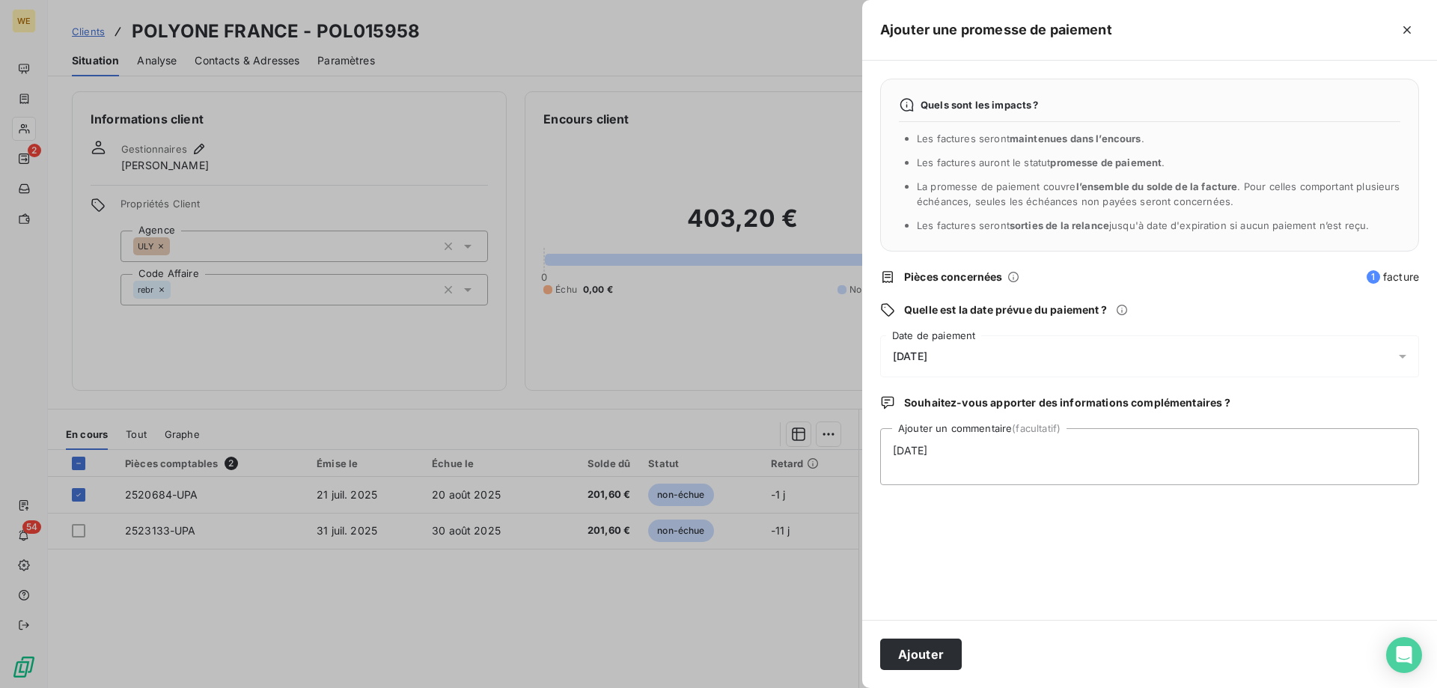
click at [1206, 575] on div "Quels sont les impacts ? Les factures seront maintenues dans l’encours . Les fa…" at bounding box center [1149, 340] width 575 height 559
click at [932, 657] on button "Ajouter" at bounding box center [921, 653] width 82 height 31
